Goal: Task Accomplishment & Management: Manage account settings

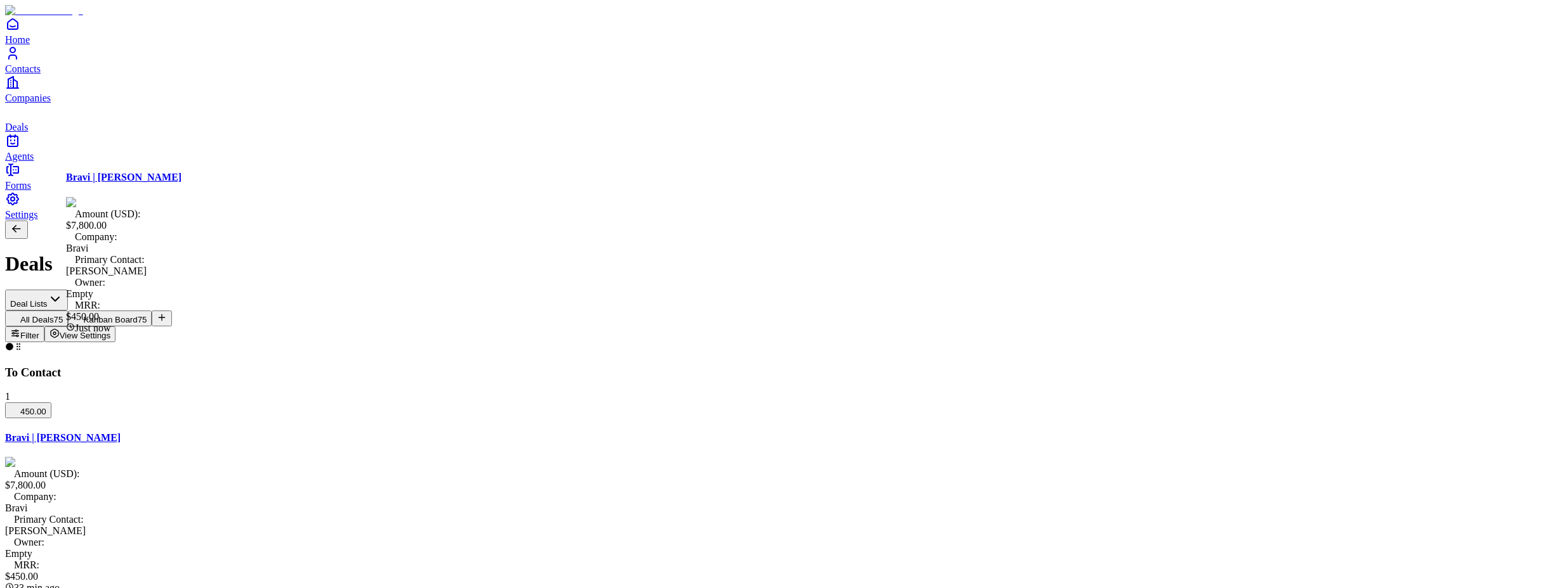
drag, startPoint x: 225, startPoint y: 274, endPoint x: 692, endPoint y: 268, distance: 467.0
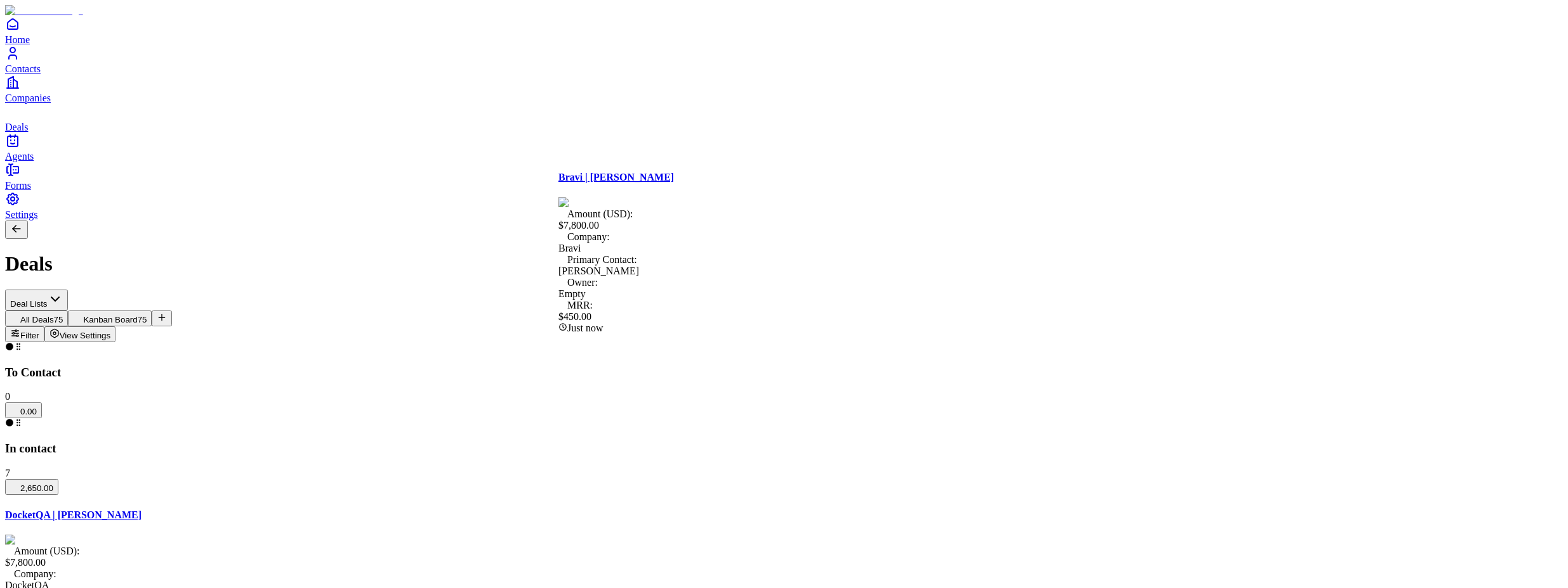
drag, startPoint x: 712, startPoint y: 274, endPoint x: 210, endPoint y: 264, distance: 502.1
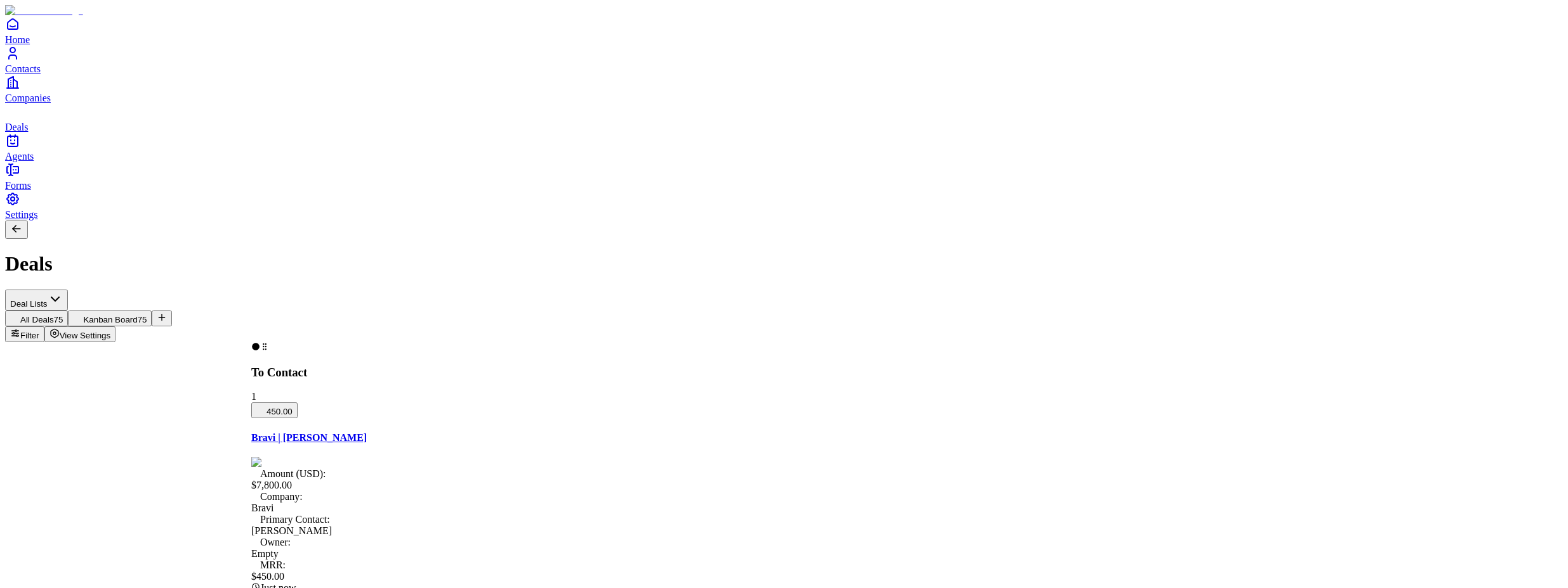
drag, startPoint x: 164, startPoint y: 131, endPoint x: 422, endPoint y: 122, distance: 258.2
drag, startPoint x: 433, startPoint y: 126, endPoint x: 164, endPoint y: 124, distance: 269.0
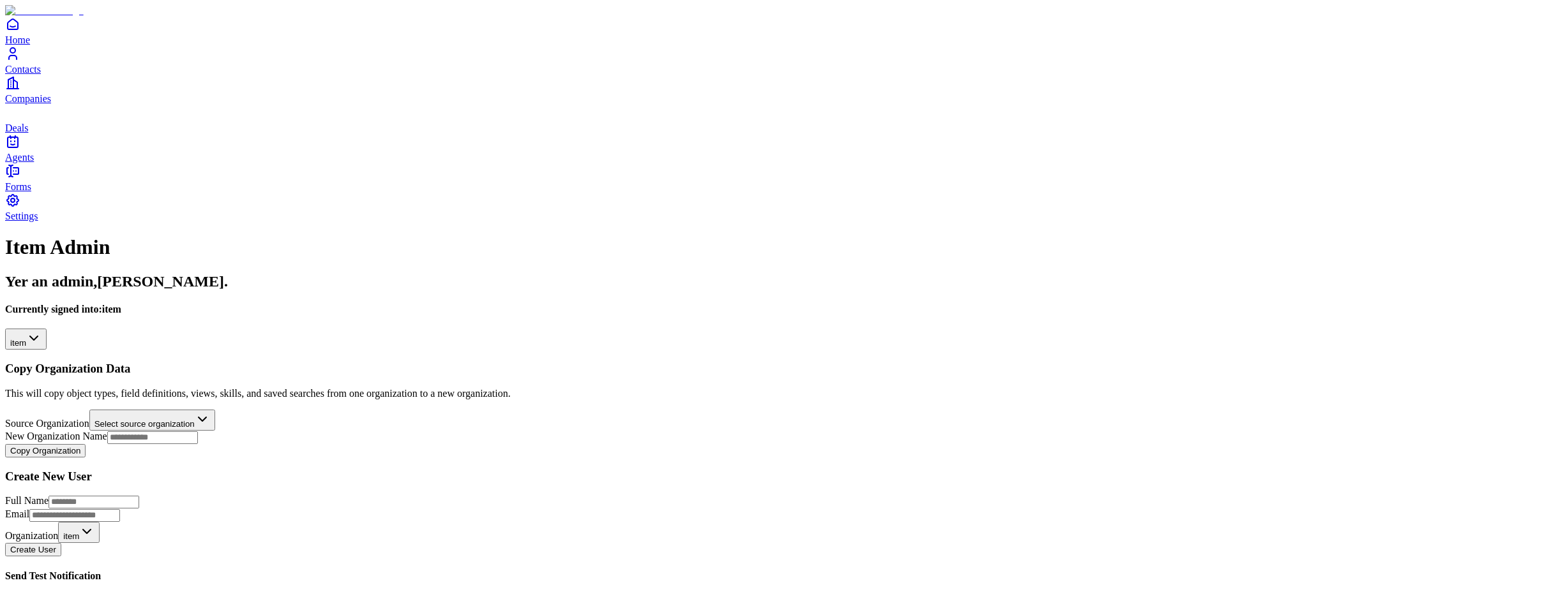
click at [153, 142] on html "**********" at bounding box center [784, 440] width 1568 height 881
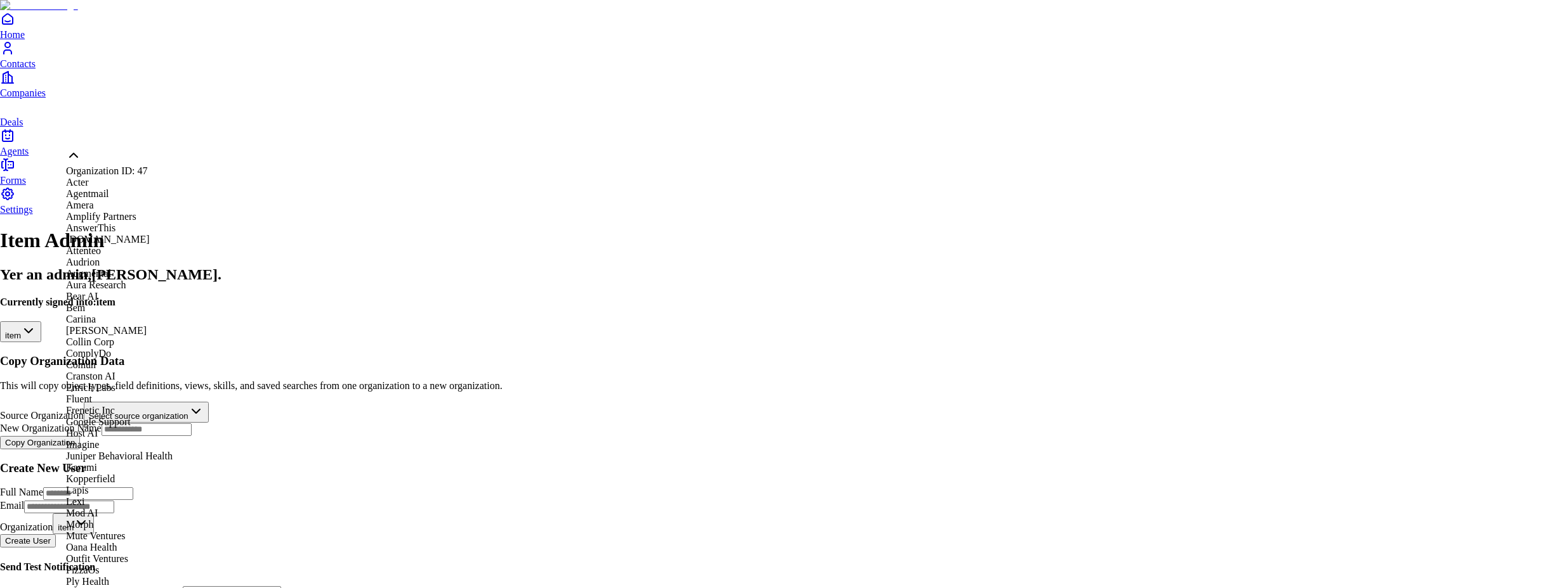
scroll to position [853, 0]
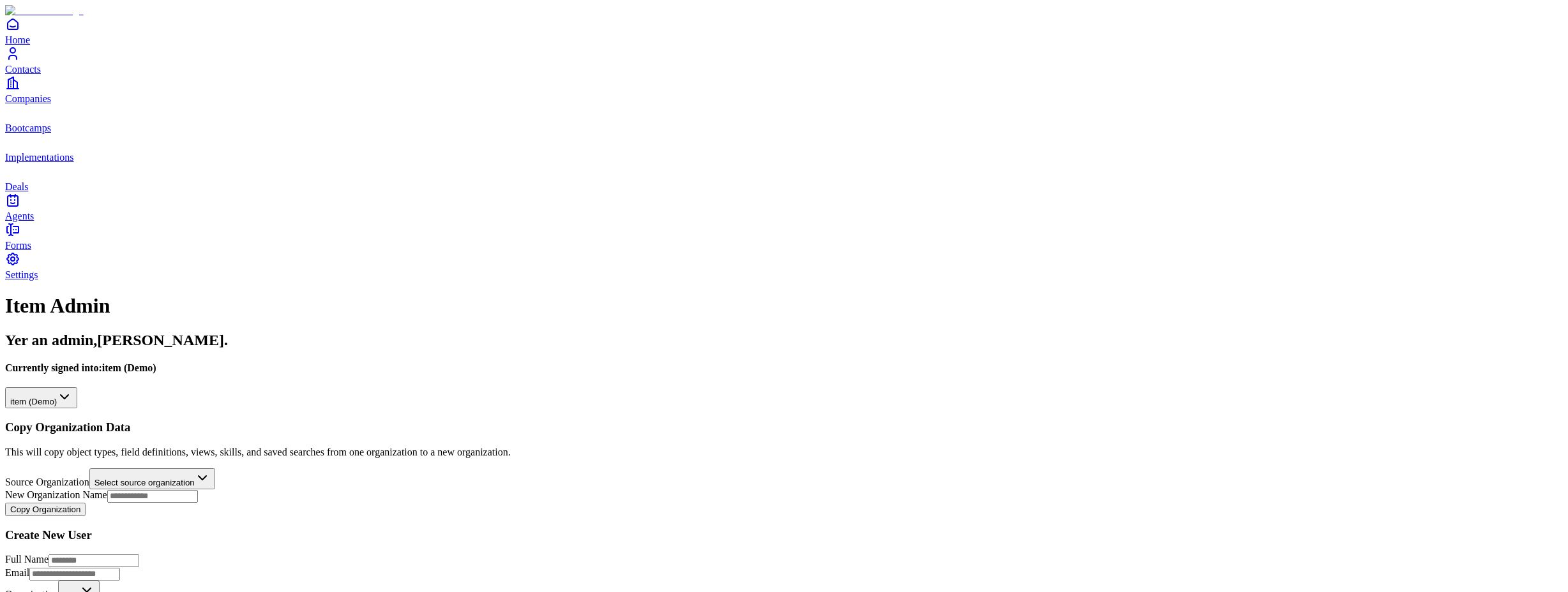
click at [55, 163] on span "Implementations" at bounding box center [39, 156] width 69 height 10
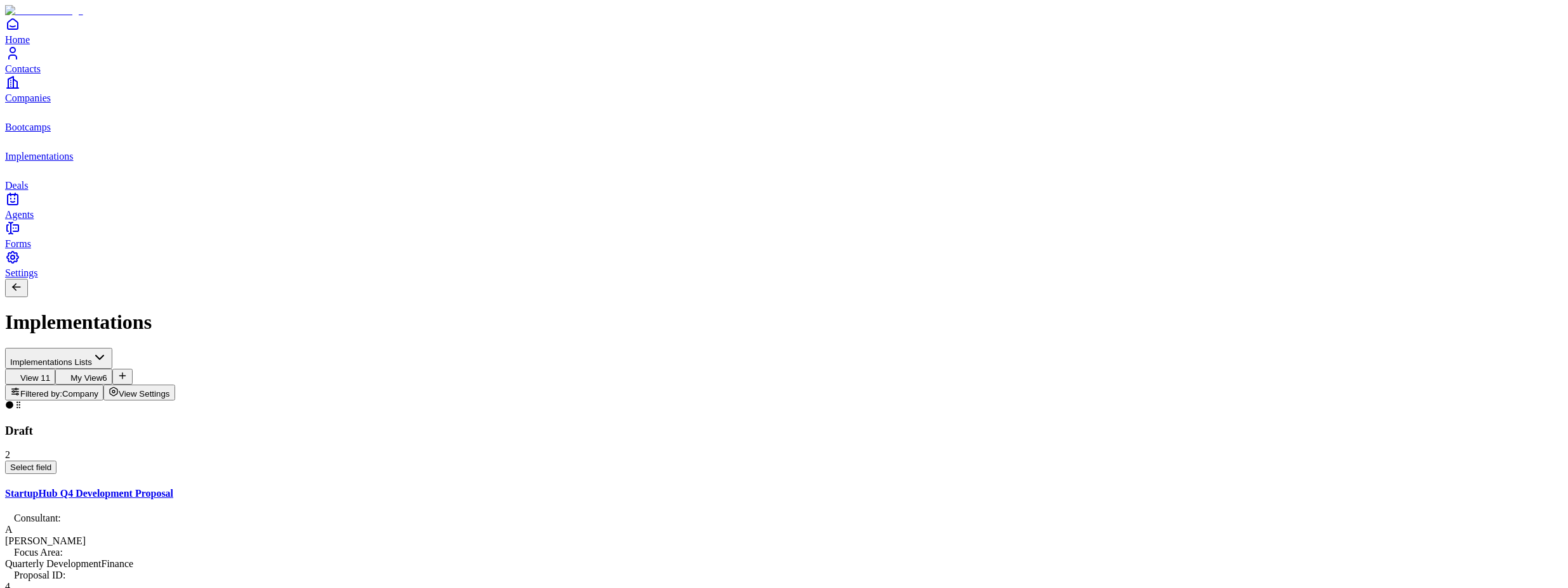
type input "*"
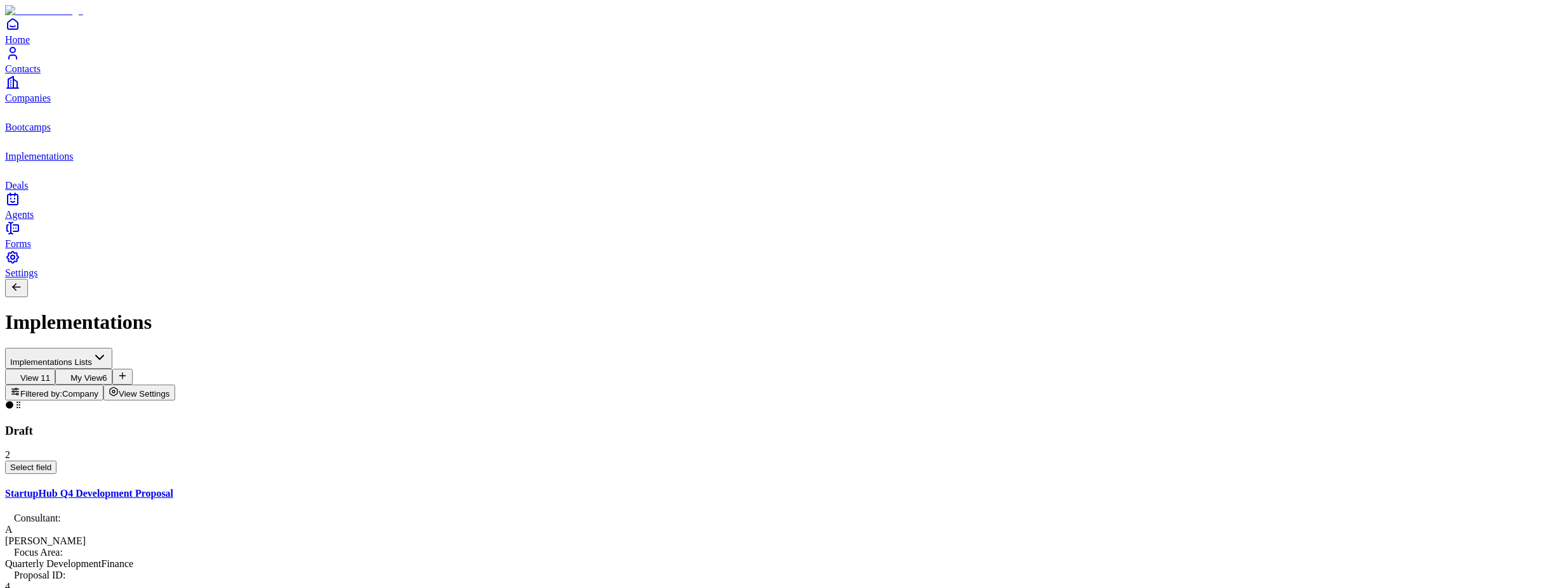
click at [410, 369] on div "View 1 1 My View 6" at bounding box center [784, 377] width 1558 height 16
type input "*"
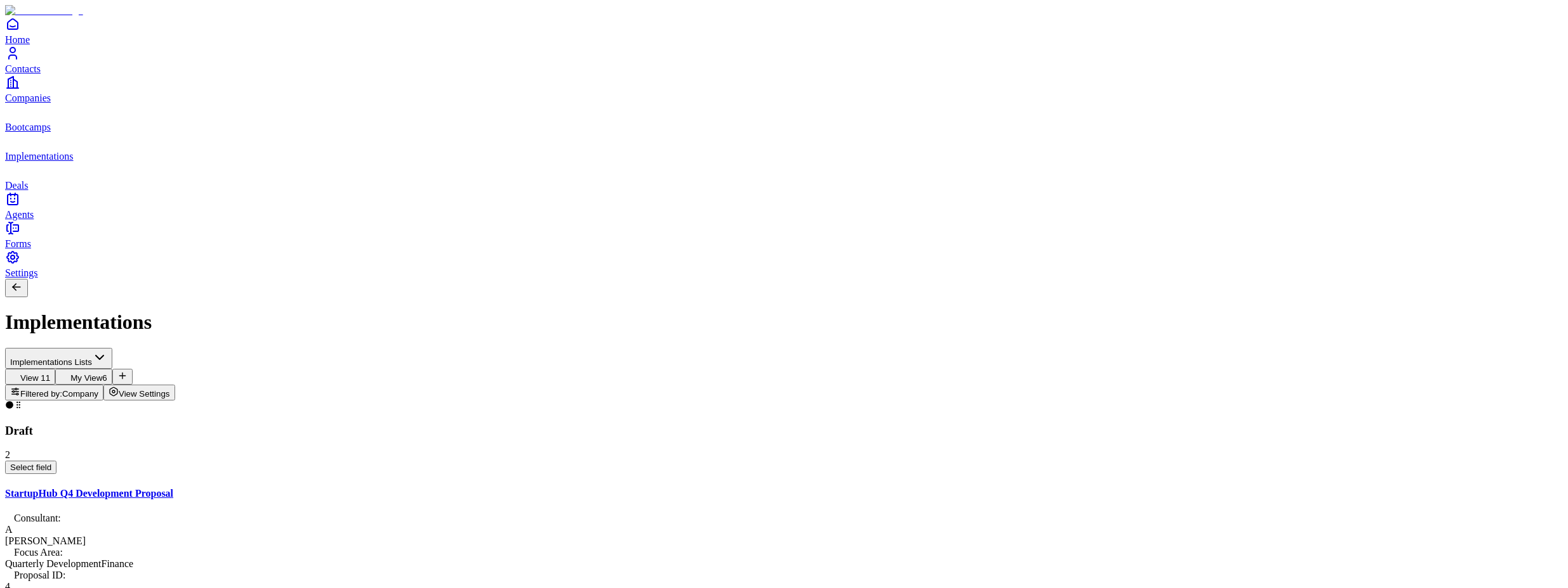
scroll to position [59, 0]
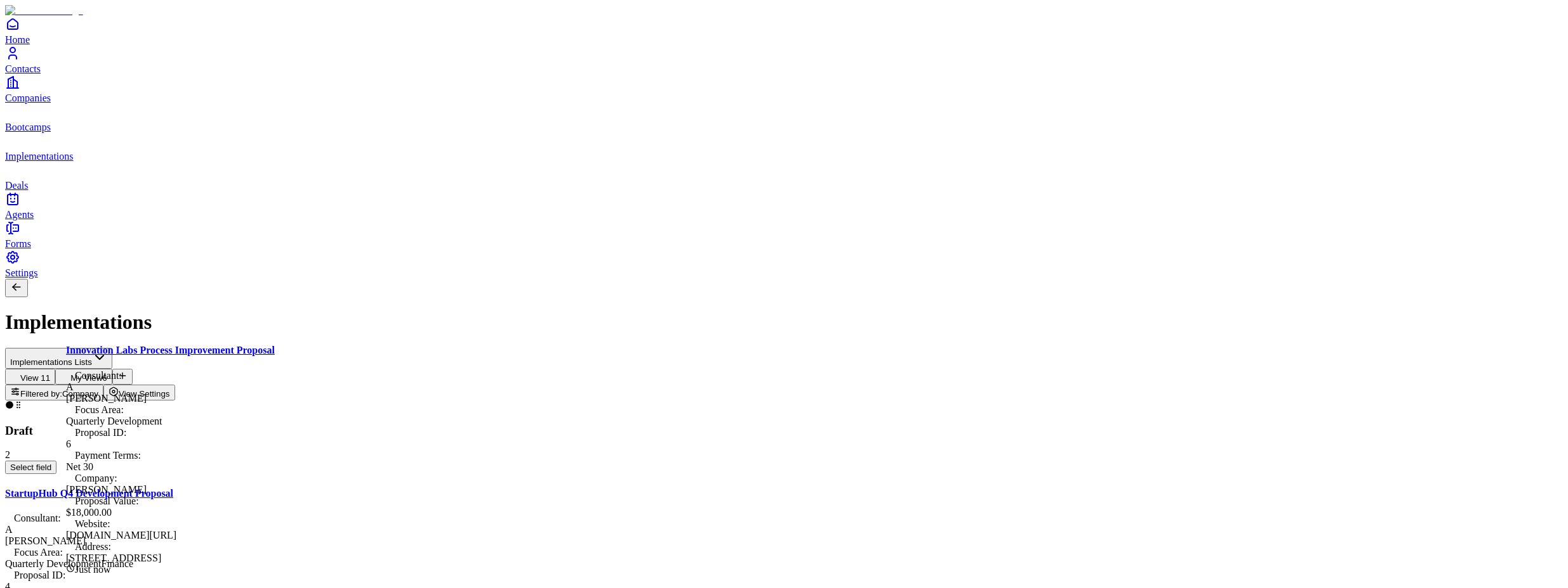
drag, startPoint x: 220, startPoint y: 433, endPoint x: 461, endPoint y: 441, distance: 241.1
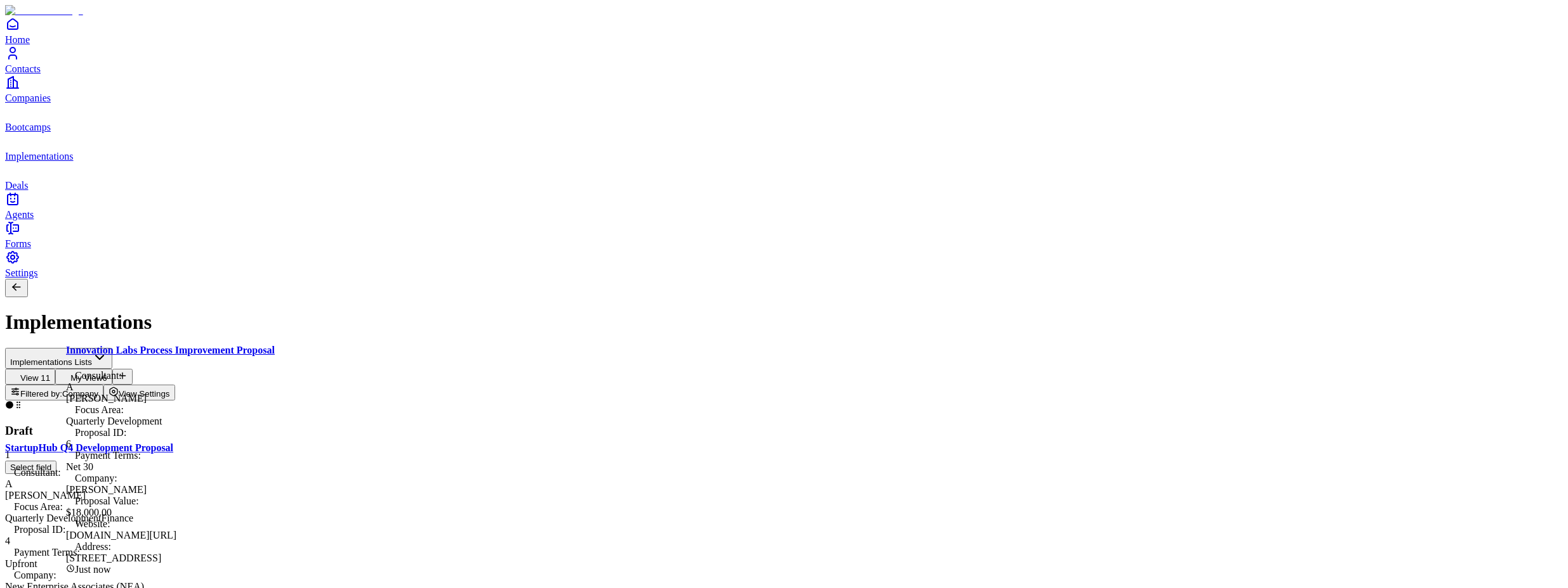
scroll to position [0, 0]
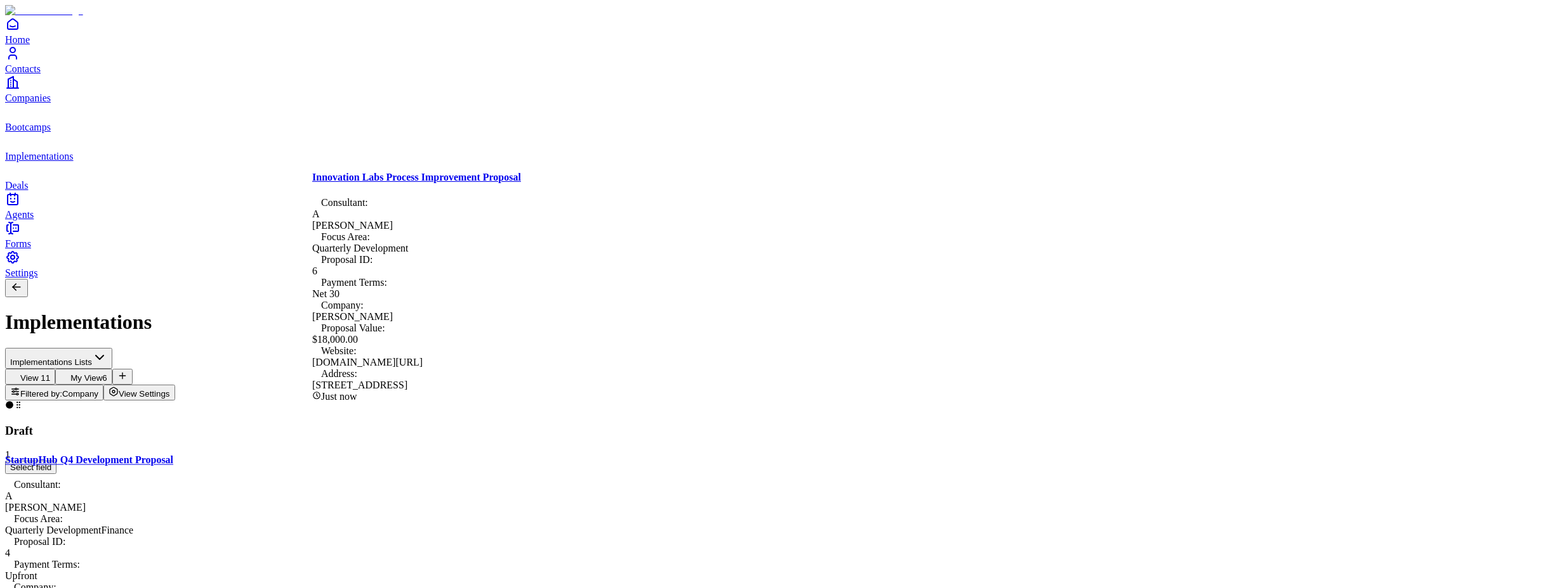
drag, startPoint x: 503, startPoint y: 371, endPoint x: 285, endPoint y: 363, distance: 218.1
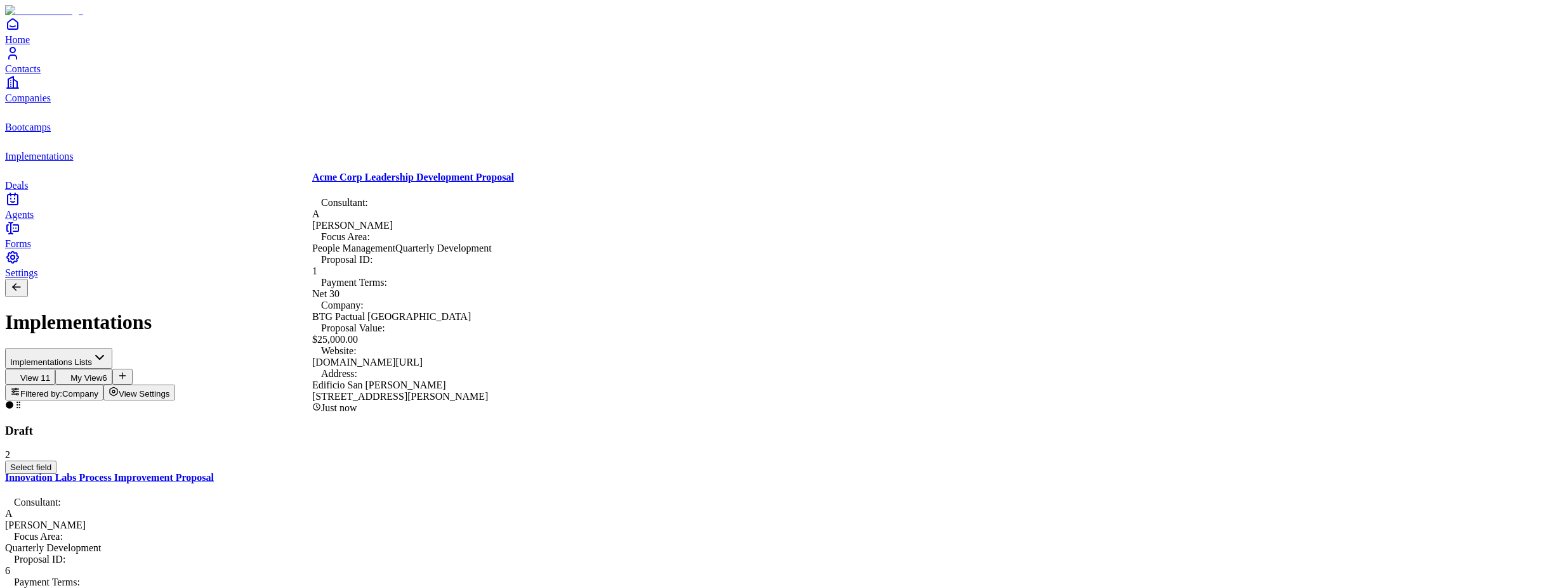
drag, startPoint x: 495, startPoint y: 366, endPoint x: 252, endPoint y: 356, distance: 243.2
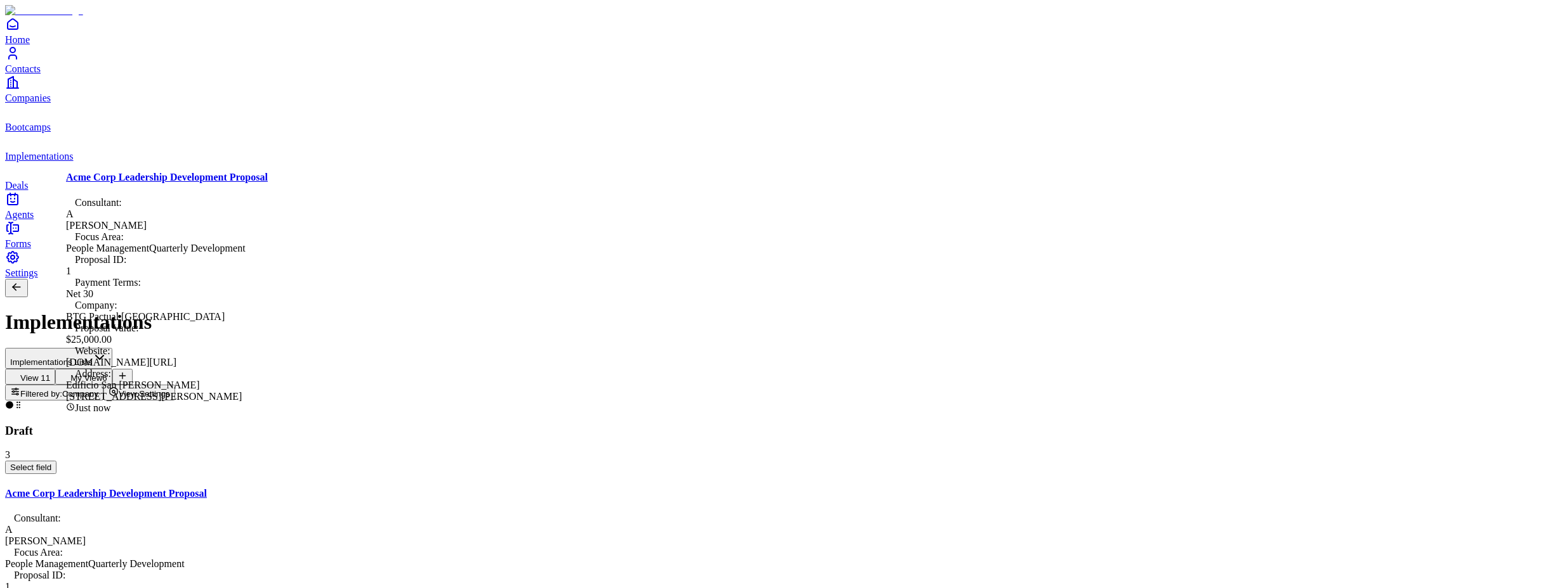
drag, startPoint x: 203, startPoint y: 351, endPoint x: 441, endPoint y: 361, distance: 238.2
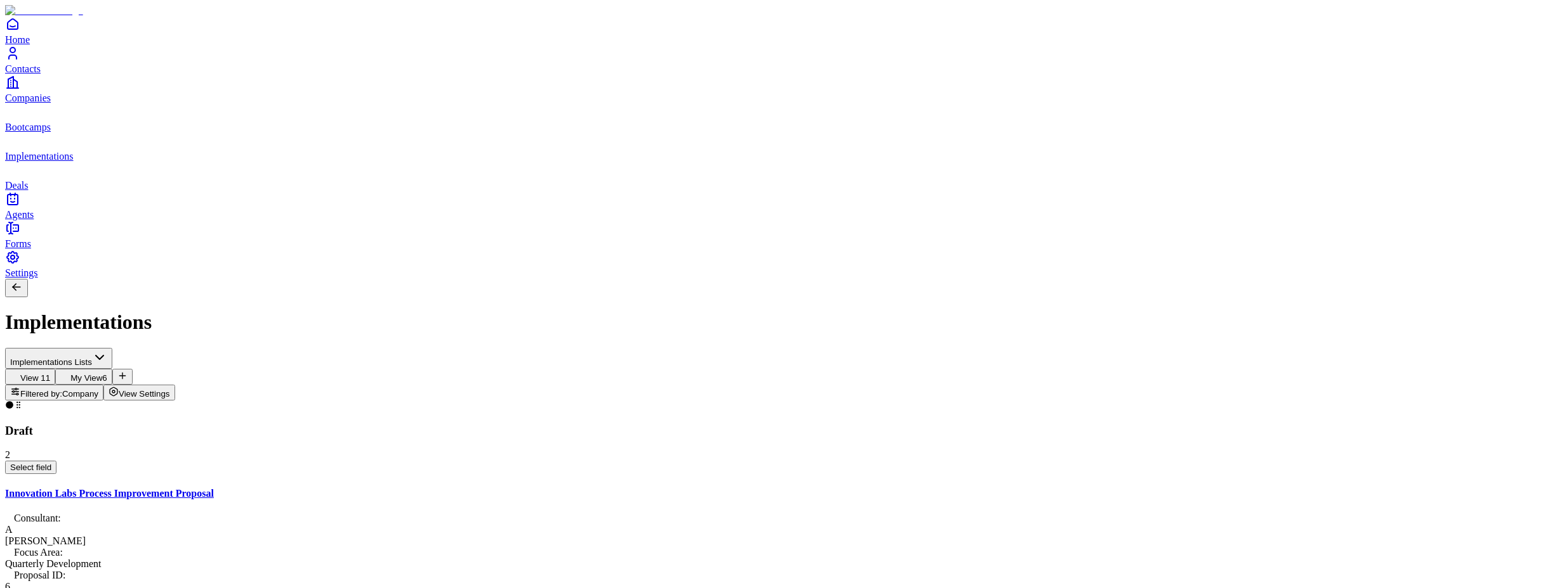
click at [412, 347] on span "Finance" at bounding box center [396, 351] width 32 height 10
drag, startPoint x: 390, startPoint y: 335, endPoint x: 392, endPoint y: 325, distance: 10.2
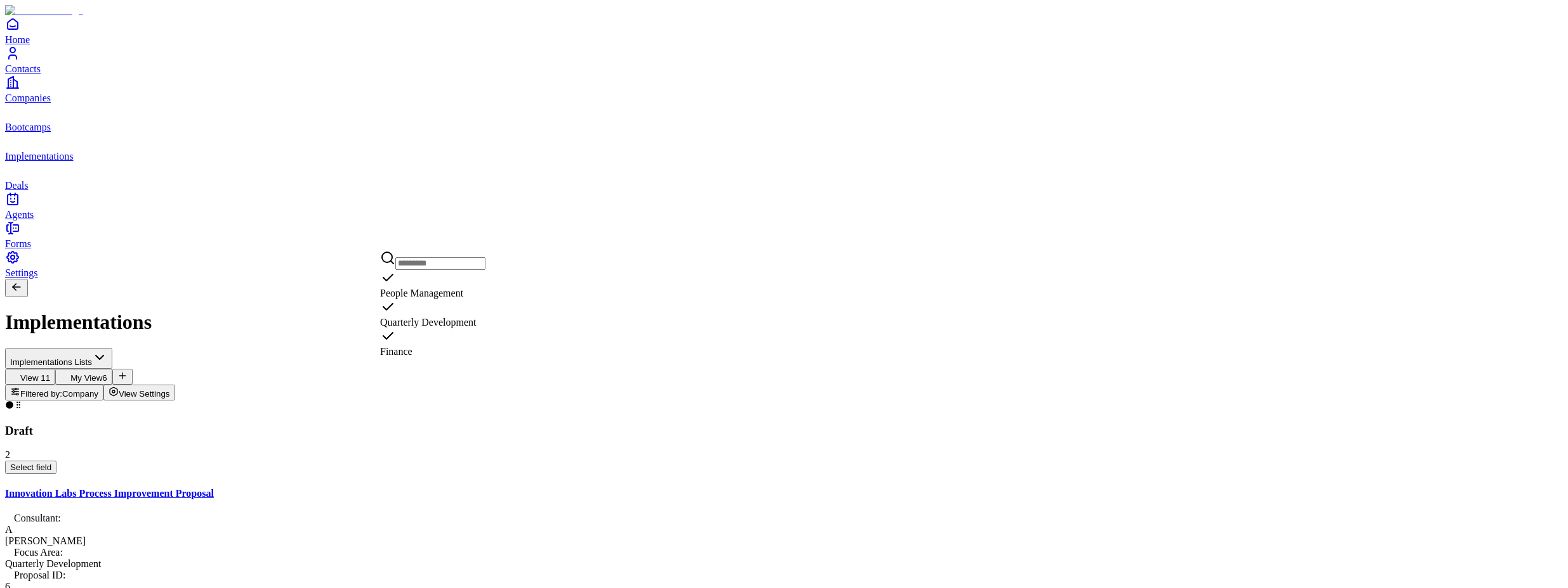
click at [390, 335] on div "Suggestions" at bounding box center [432, 337] width 105 height 18
click at [393, 316] on div "Suggestions" at bounding box center [432, 308] width 105 height 18
click at [394, 330] on div "Suggestions" at bounding box center [432, 337] width 105 height 18
click at [392, 331] on div "Suggestions" at bounding box center [432, 337] width 105 height 18
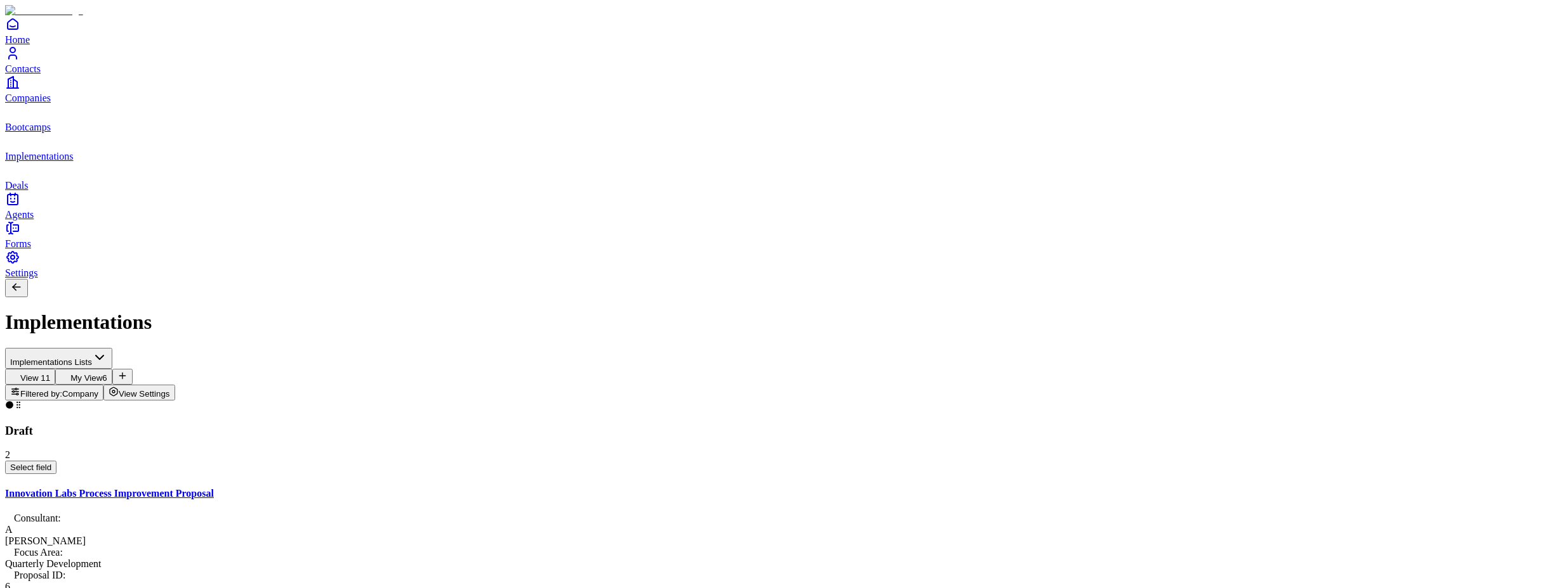
click at [434, 317] on span "Quarterly Development" at bounding box center [428, 322] width 97 height 10
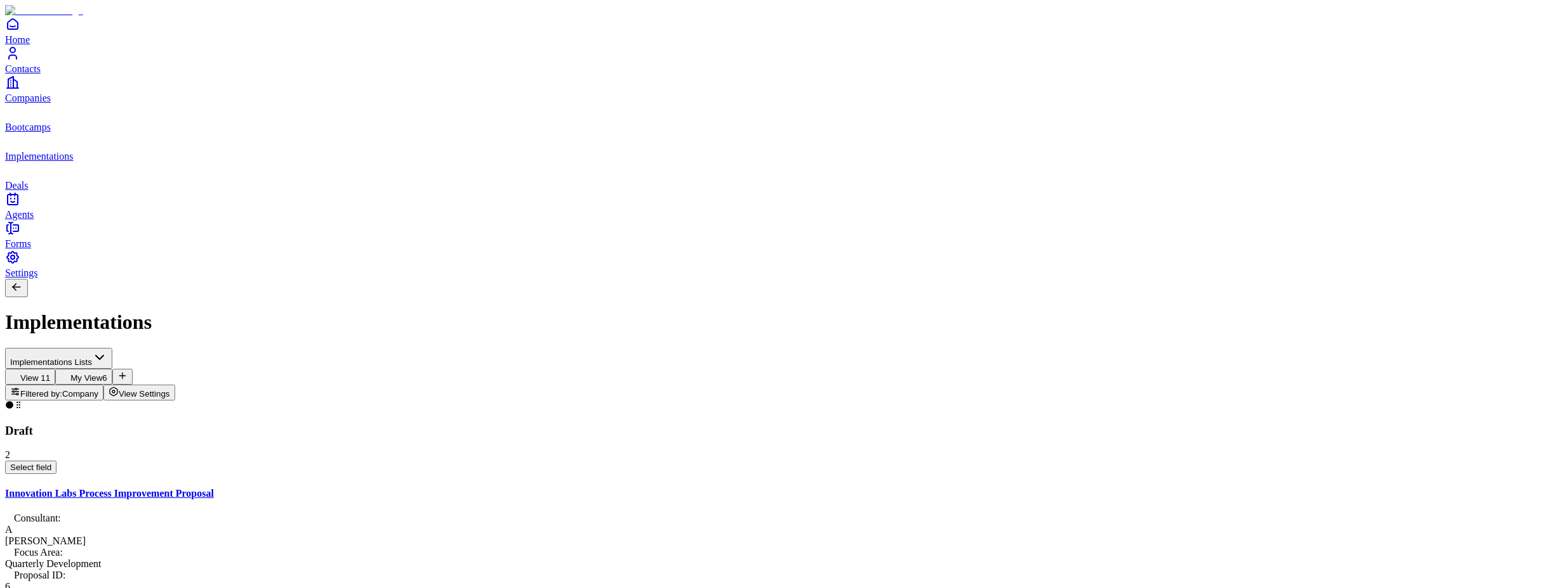
type input "*****"
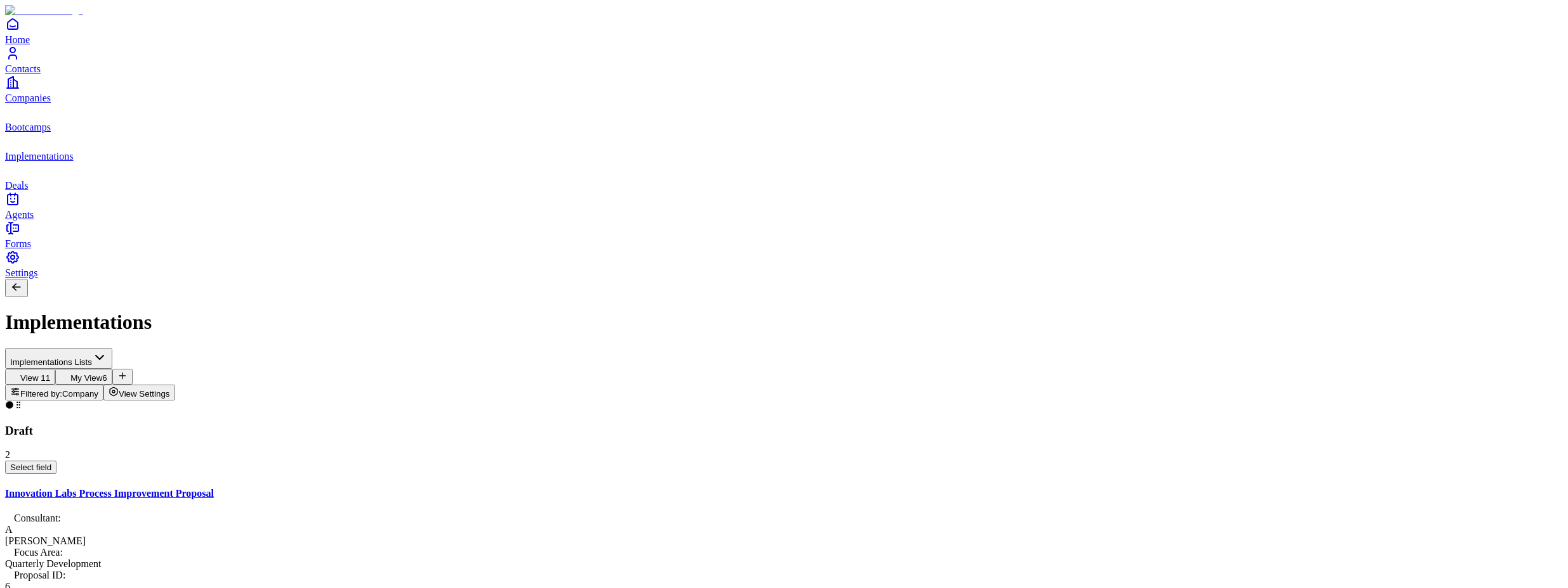
type input "**********"
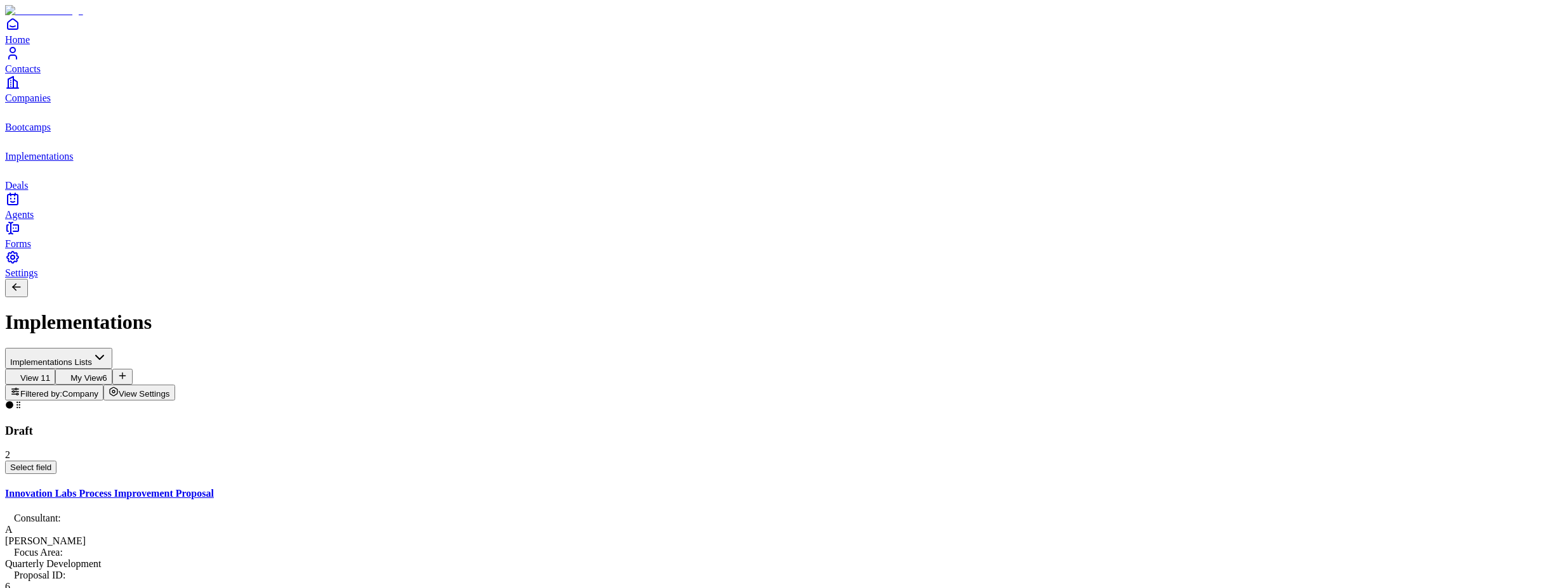
scroll to position [0, 14]
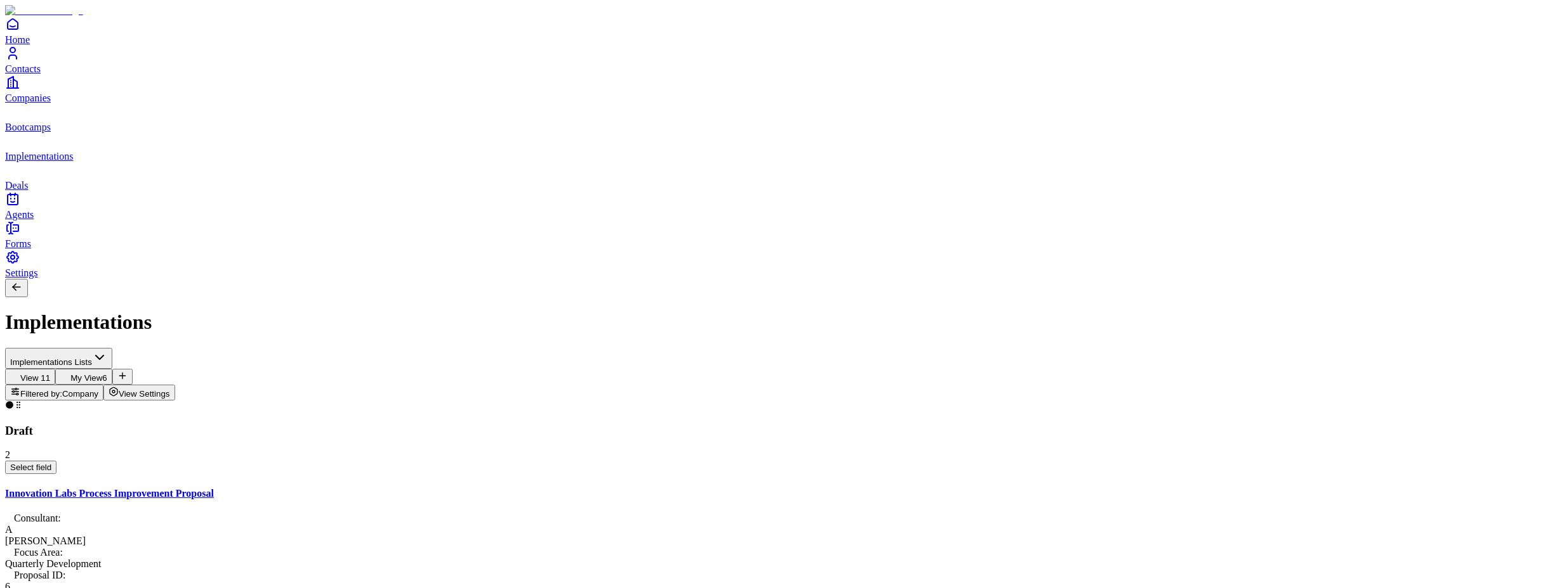
type input "**********"
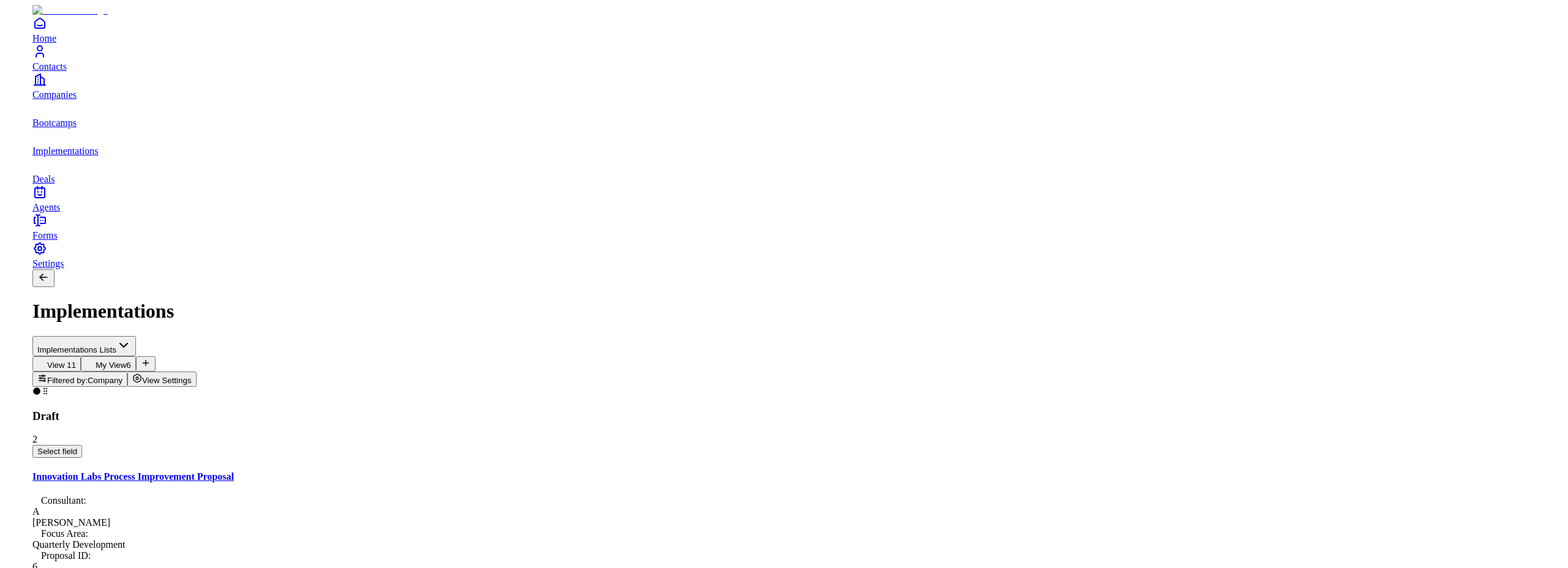
scroll to position [0, 0]
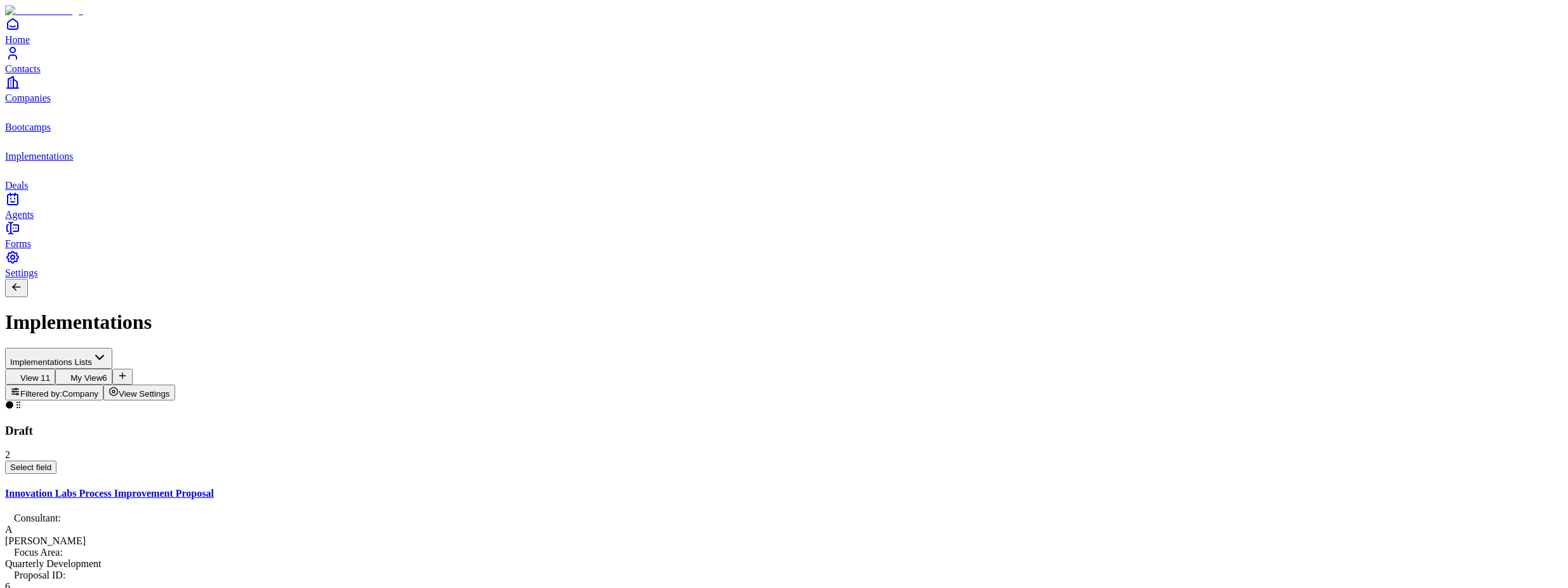
click at [170, 389] on span "View Settings" at bounding box center [144, 394] width 51 height 9
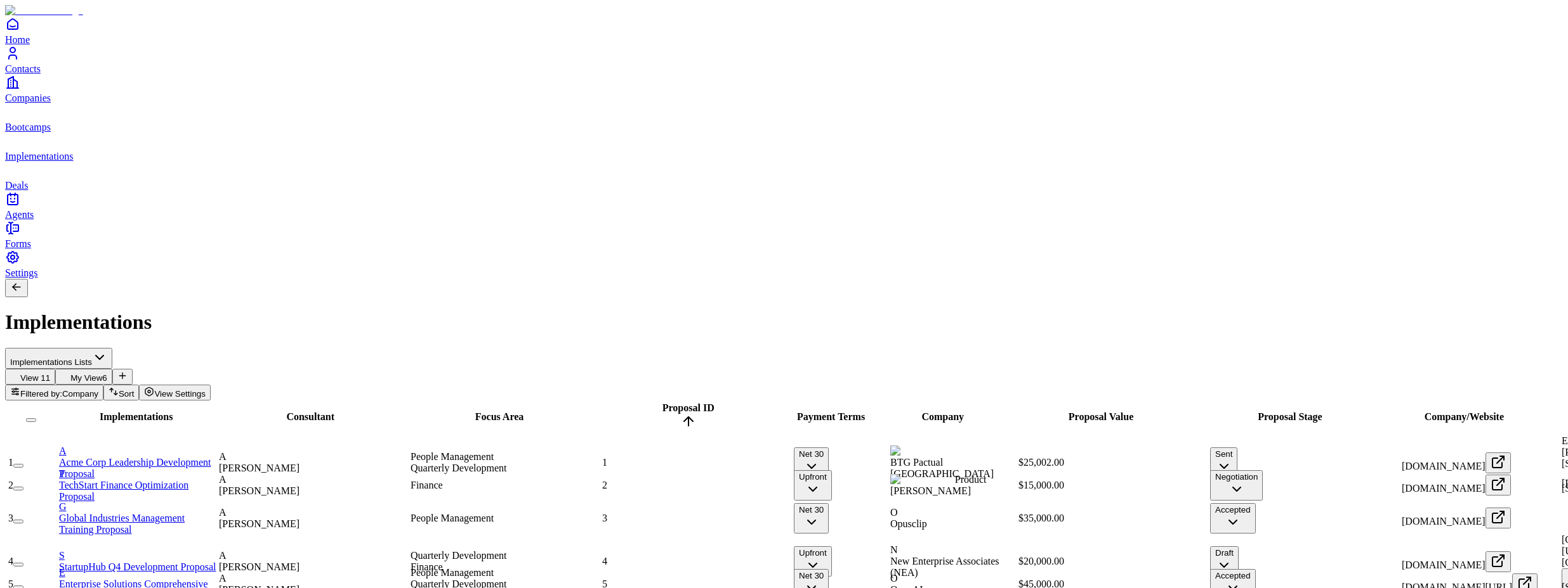
click at [581, 452] on div "People Management Quarterly Development" at bounding box center [505, 463] width 189 height 23
click at [600, 452] on div "People Management Quarterly Development" at bounding box center [505, 463] width 189 height 23
click at [460, 285] on div "Suggestions" at bounding box center [497, 280] width 106 height 18
click at [525, 401] on div "Implementations Consultant Focus Area Proposal ID Payment Terms Company Proposa…" at bounding box center [784, 516] width 1558 height 232
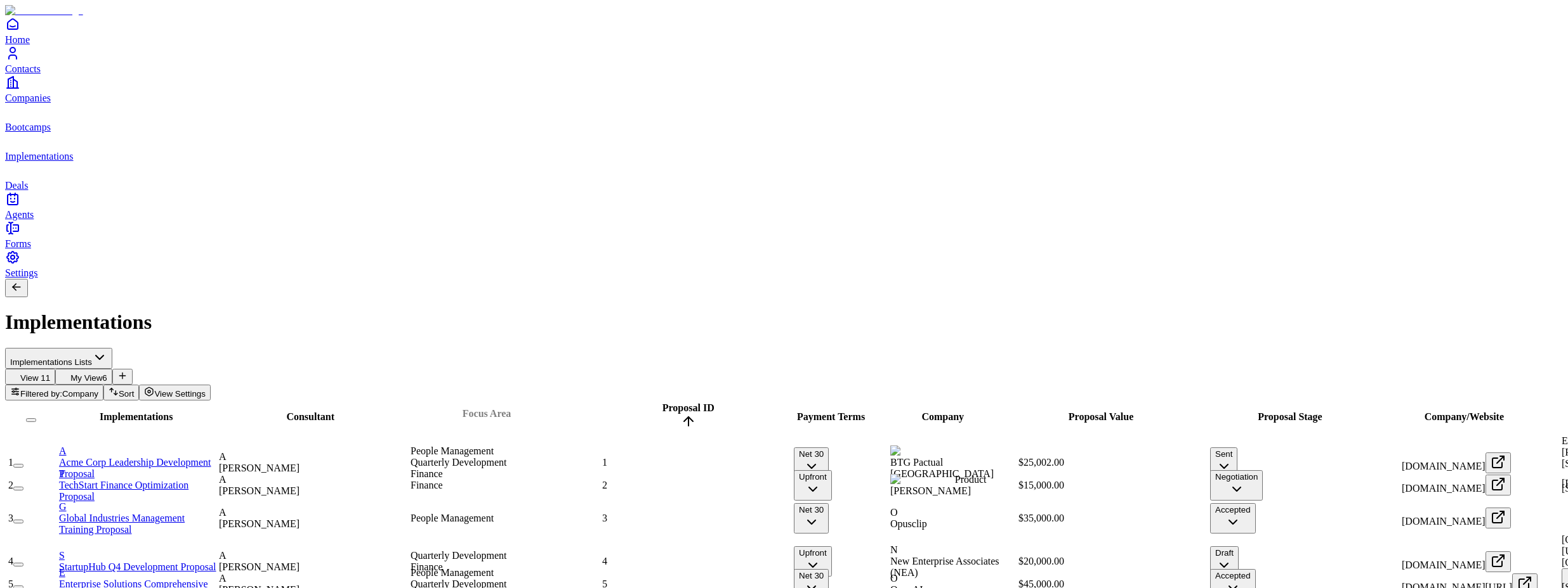
drag, startPoint x: 633, startPoint y: 128, endPoint x: 620, endPoint y: 125, distance: 13.3
click at [579, 419] on div at bounding box center [486, 419] width 186 height 0
click at [600, 446] on div "People Management Quarterly Development Finance" at bounding box center [505, 463] width 189 height 34
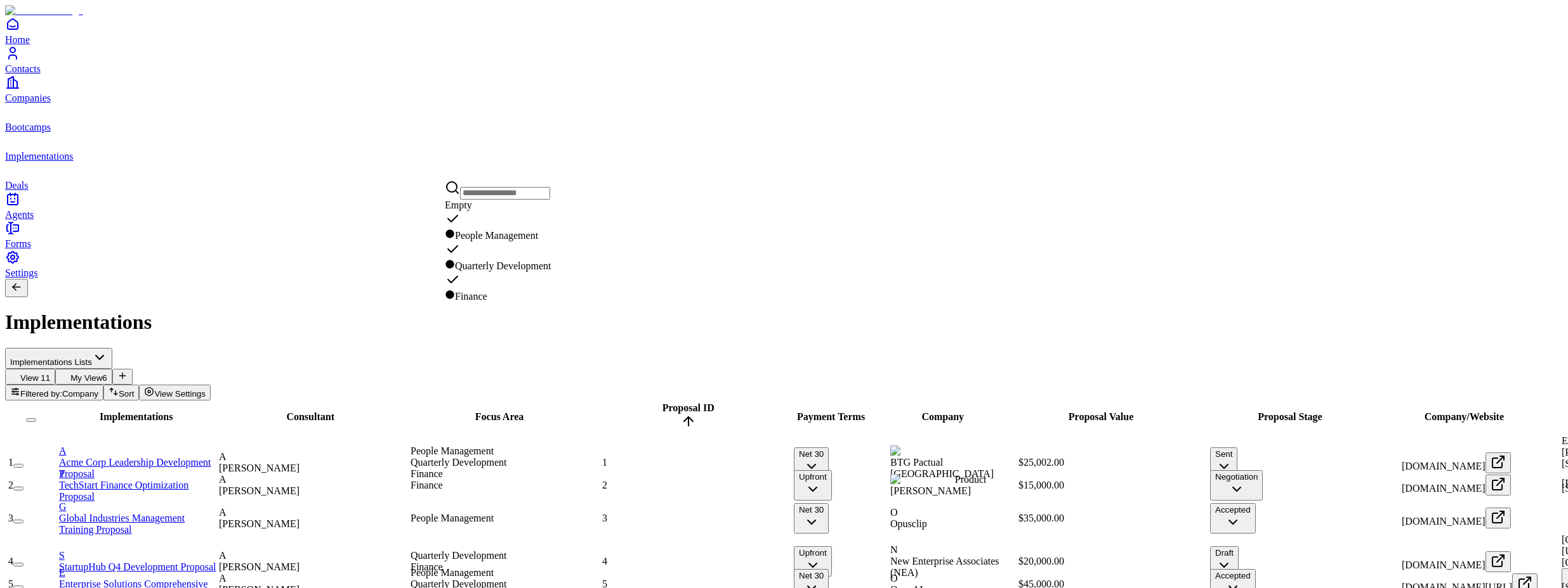
click at [642, 434] on div "Implementations Consultant Focus Area Proposal ID Payment Terms Company Proposa…" at bounding box center [784, 516] width 1558 height 232
click at [1237, 448] on button "Sent" at bounding box center [1223, 463] width 27 height 30
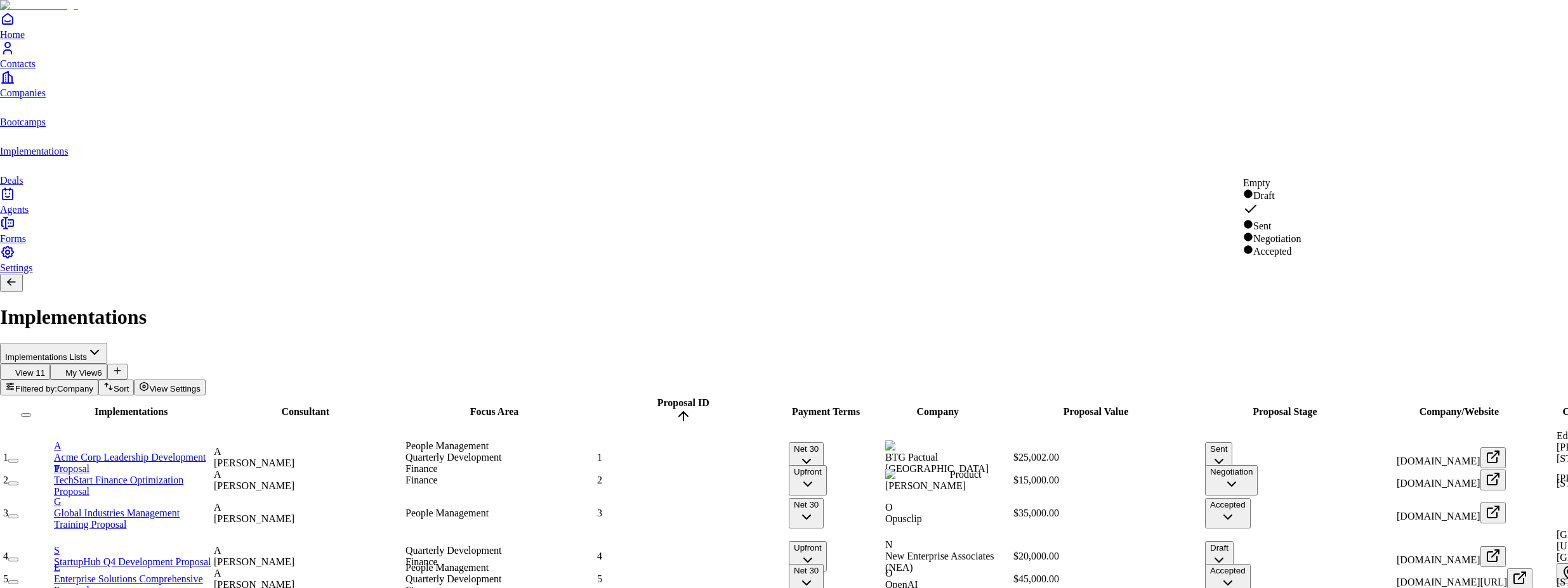
click at [802, 393] on html "Home Contacts Companies Bootcamps Implementations Deals Agents Forms Settings I…" at bounding box center [784, 328] width 1568 height 655
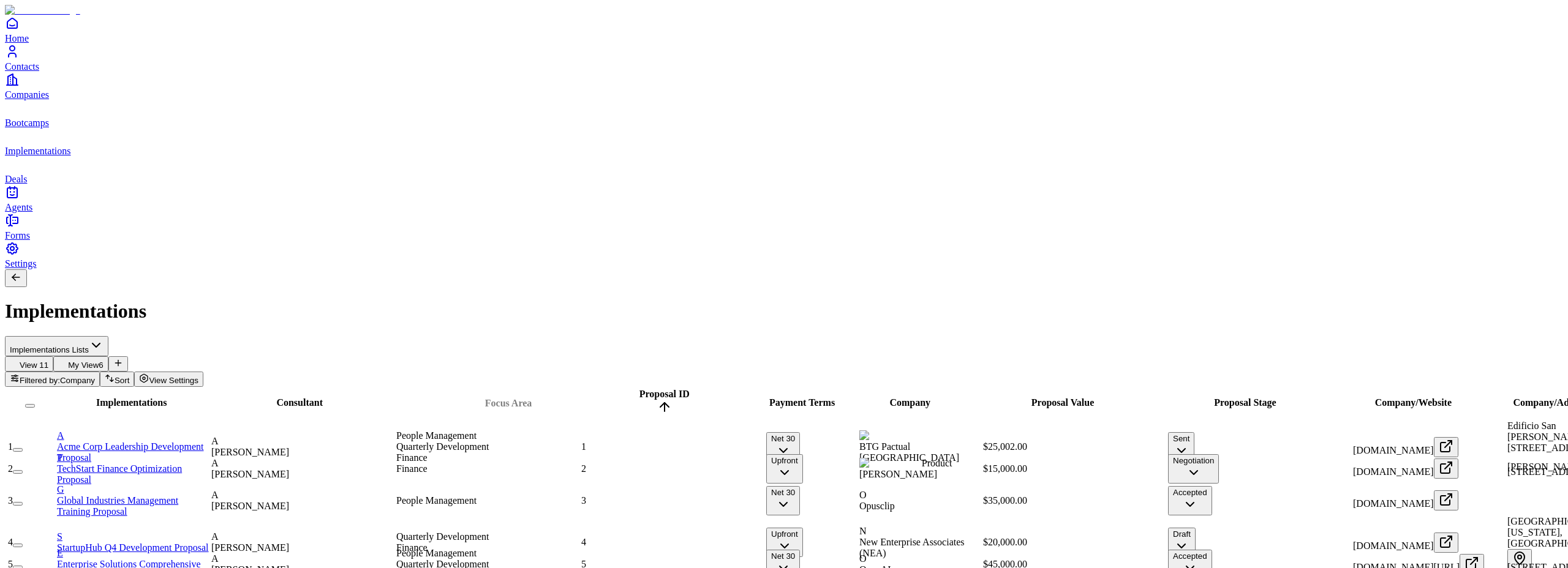
drag, startPoint x: 611, startPoint y: 121, endPoint x: 637, endPoint y: 122, distance: 26.0
click at [598, 409] on div at bounding box center [508, 409] width 179 height 0
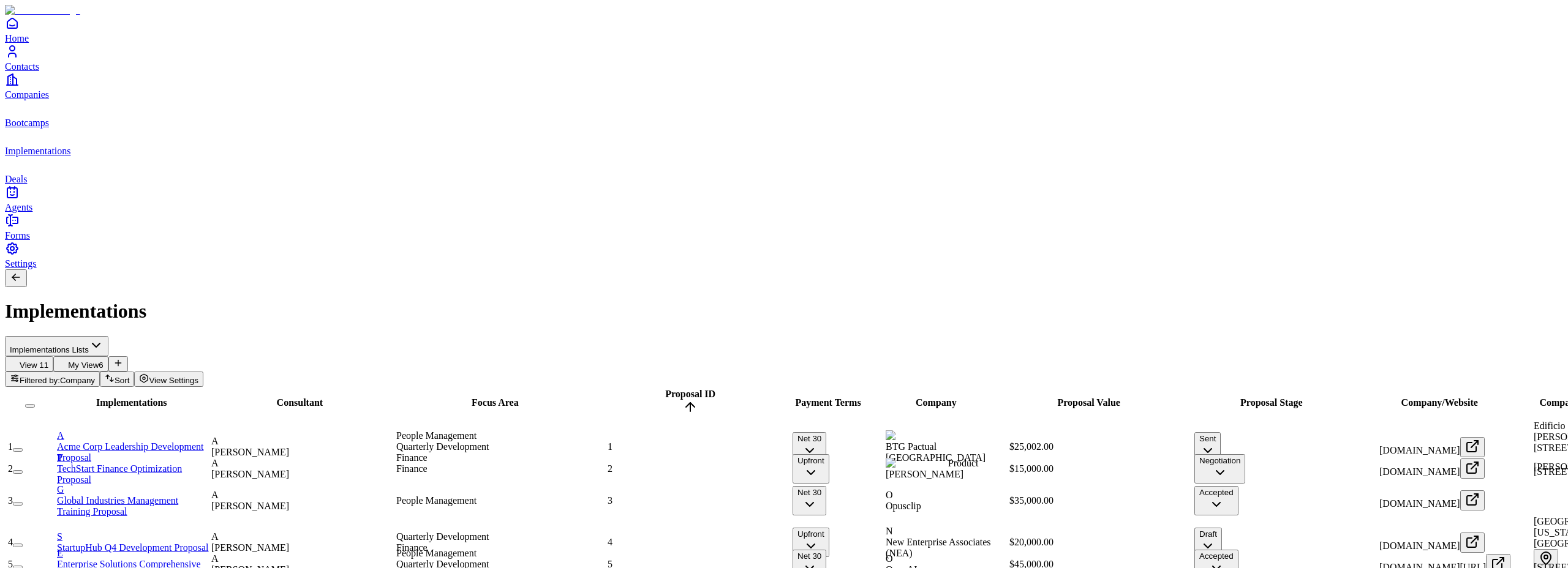
click at [199, 376] on span "View Settings" at bounding box center [174, 380] width 49 height 9
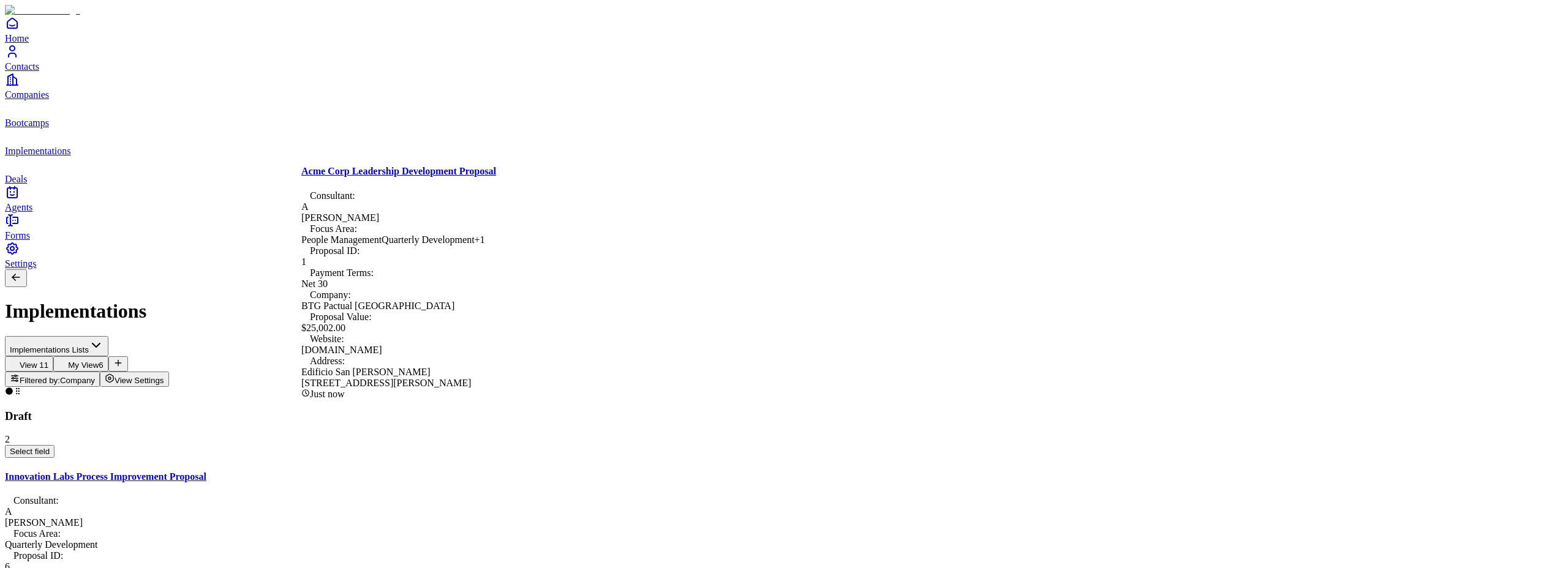
drag, startPoint x: 444, startPoint y: 357, endPoint x: 210, endPoint y: 331, distance: 235.4
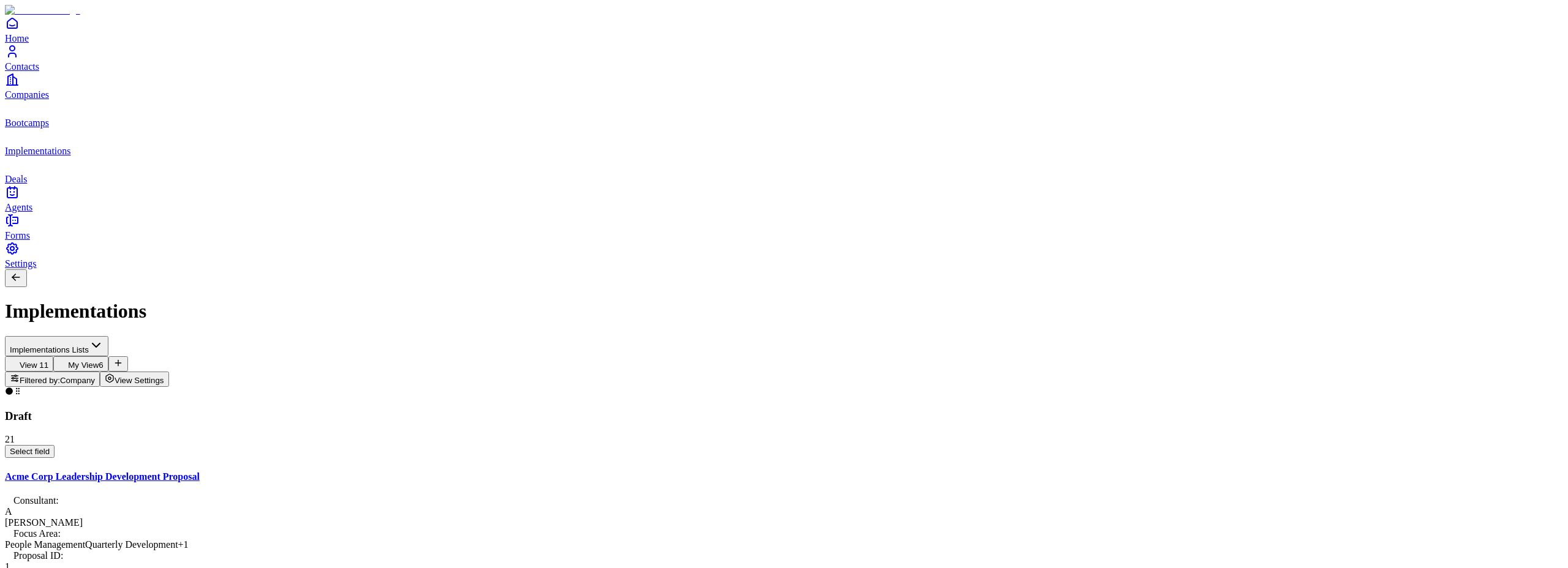
scroll to position [71, 0]
